Goal: Transaction & Acquisition: Purchase product/service

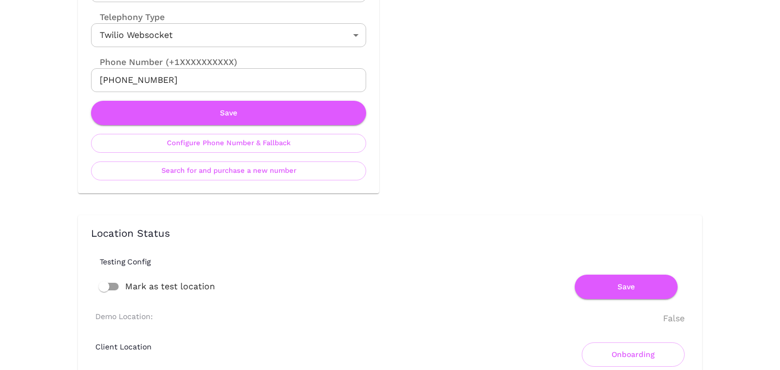
scroll to position [586, 0]
click at [230, 178] on button "Search for and purchase a new number" at bounding box center [228, 171] width 275 height 19
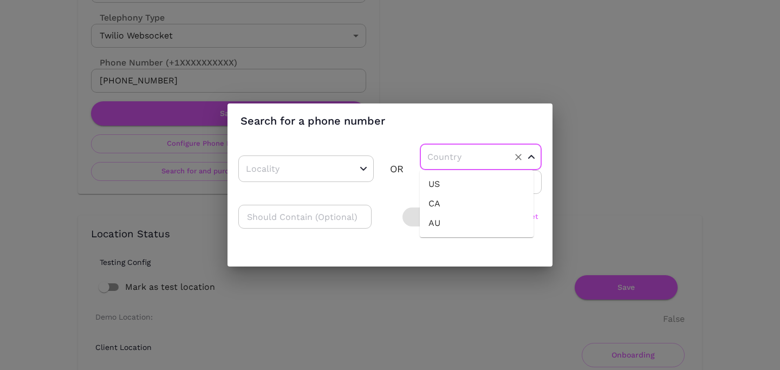
click at [461, 156] on input "text" at bounding box center [463, 156] width 78 height 17
click at [453, 185] on li "US" at bounding box center [477, 183] width 114 height 19
type input "US"
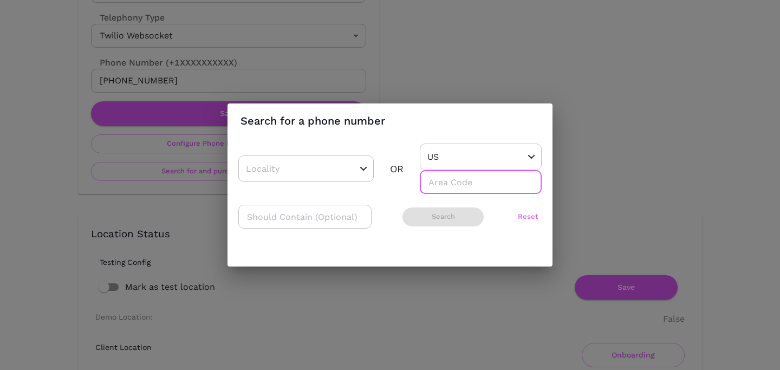
click at [453, 185] on input "number" at bounding box center [481, 182] width 122 height 24
type input "718"
click at [450, 221] on button "Search" at bounding box center [442, 216] width 81 height 19
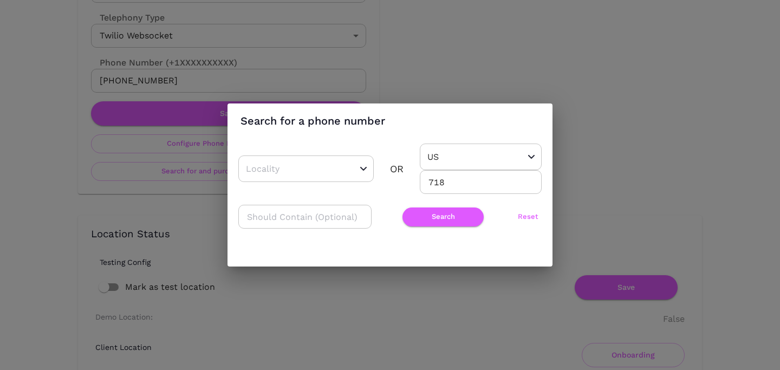
click at [440, 186] on input "718" at bounding box center [481, 182] width 122 height 24
type input "9"
click at [450, 225] on button "Search" at bounding box center [442, 216] width 81 height 19
click at [438, 184] on input "347" at bounding box center [481, 182] width 122 height 24
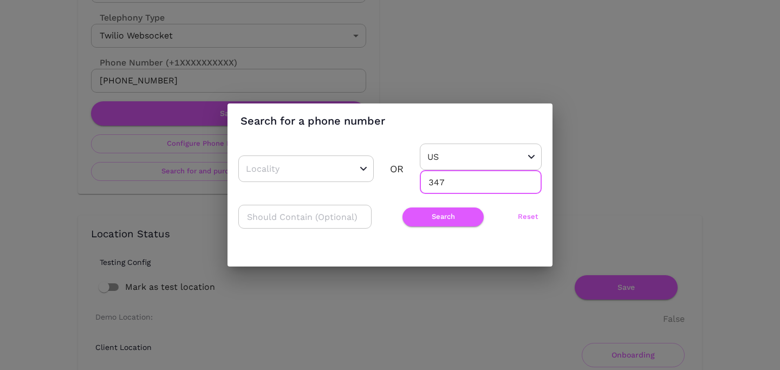
click at [438, 184] on input "347" at bounding box center [481, 182] width 122 height 24
type input "929"
click at [428, 207] on button "Search" at bounding box center [442, 216] width 81 height 19
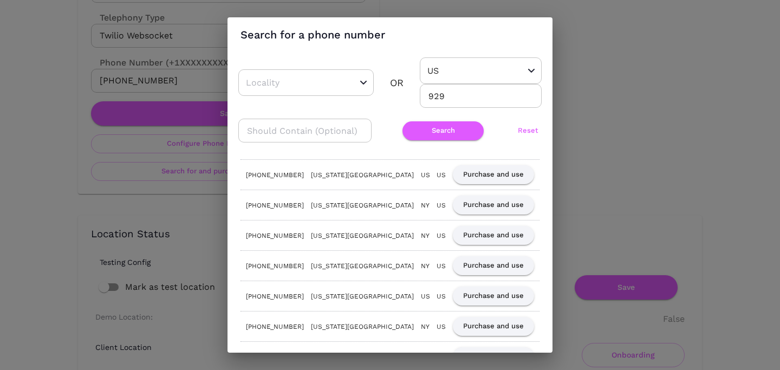
scroll to position [282, 0]
click at [490, 263] on button "Purchase and use" at bounding box center [493, 266] width 81 height 19
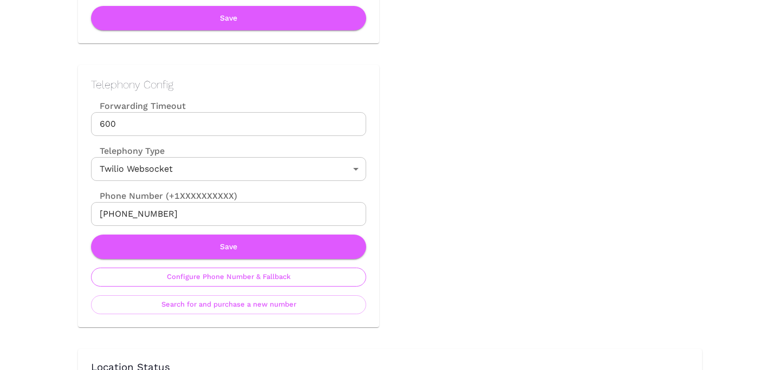
scroll to position [456, 0]
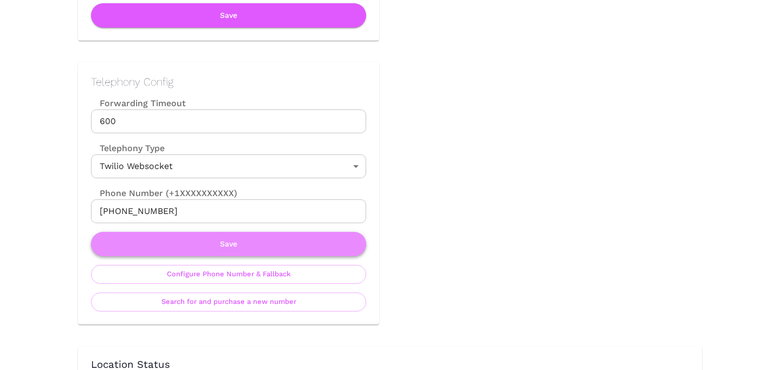
click at [211, 252] on button "Save" at bounding box center [228, 244] width 275 height 24
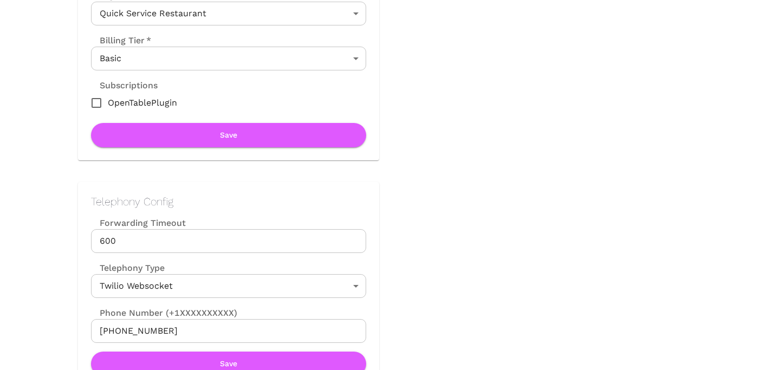
scroll to position [339, 0]
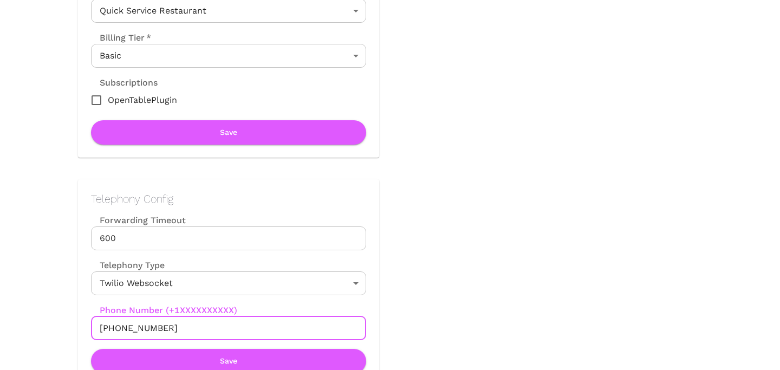
drag, startPoint x: 111, startPoint y: 328, endPoint x: 197, endPoint y: 328, distance: 85.5
click at [197, 328] on input "[PHONE_NUMBER]" at bounding box center [228, 328] width 275 height 24
